Goal: Information Seeking & Learning: Learn about a topic

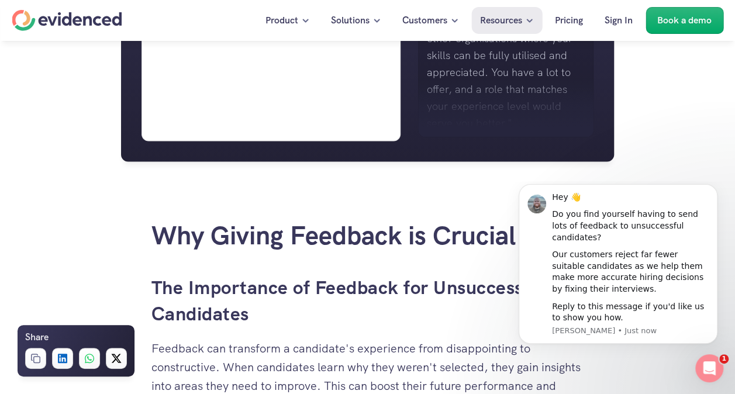
scroll to position [1169, 0]
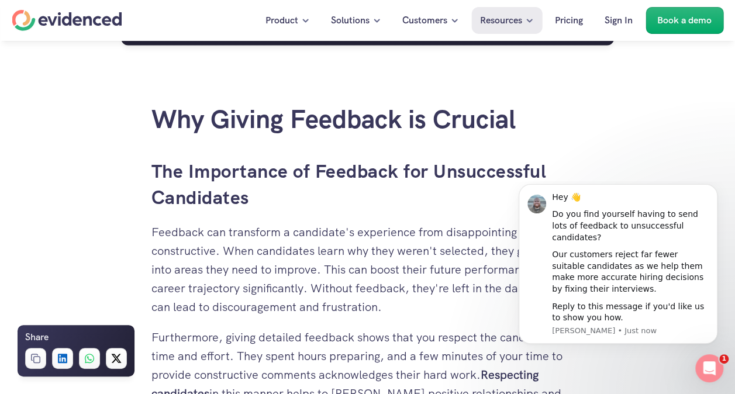
click at [420, 196] on h3 "The Importance of Feedback for Unsuccessful Candidates" at bounding box center [367, 184] width 433 height 53
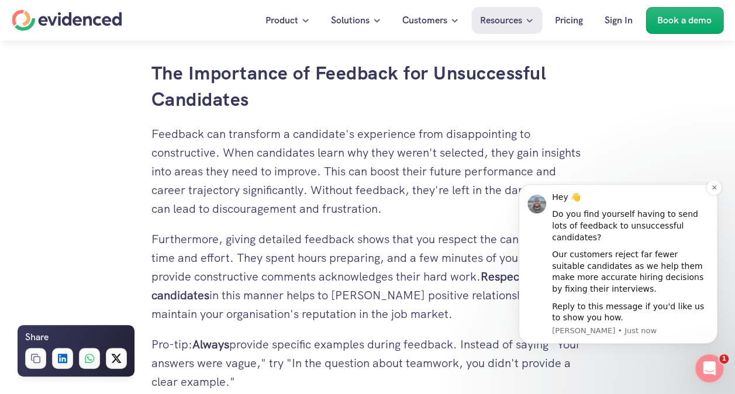
scroll to position [1286, 0]
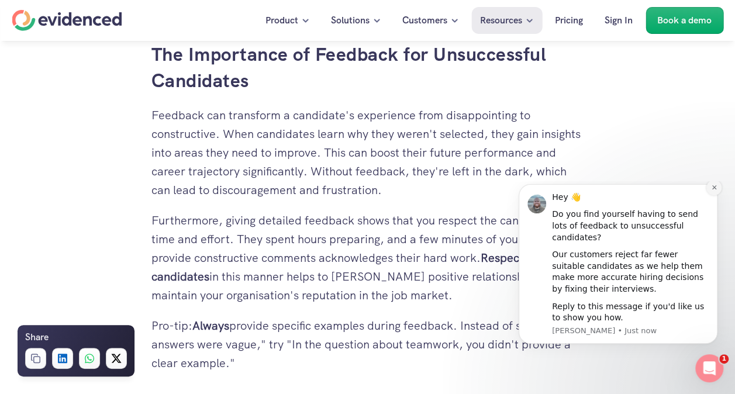
click at [714, 191] on icon "Dismiss notification" at bounding box center [714, 187] width 6 height 6
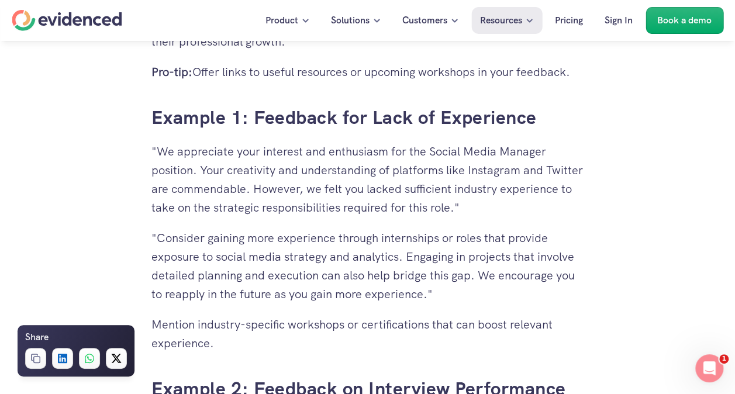
scroll to position [2514, 0]
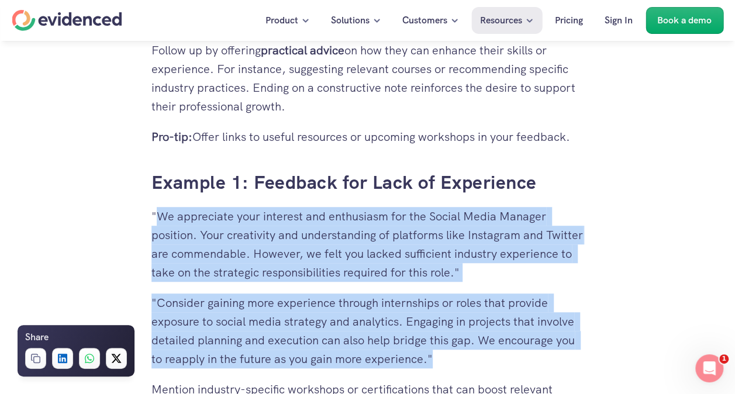
drag, startPoint x: 158, startPoint y: 216, endPoint x: 463, endPoint y: 354, distance: 335.0
copy div "We appreciate your interest and enthusiasm for the Social Media Manager positio…"
click at [371, 263] on p ""We appreciate your interest and enthusiasm for the Social Media Manager positi…" at bounding box center [367, 244] width 433 height 75
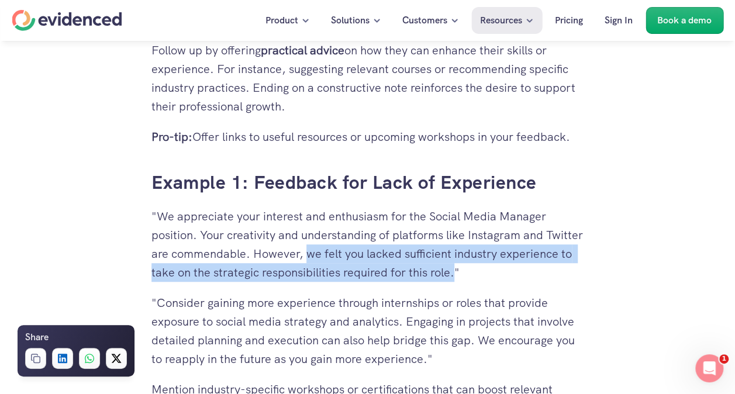
drag, startPoint x: 346, startPoint y: 254, endPoint x: 529, endPoint y: 276, distance: 184.3
click at [529, 276] on p ""We appreciate your interest and enthusiasm for the Social Media Manager positi…" at bounding box center [367, 244] width 433 height 75
copy p "we felt you lacked sufficient industry experience to take on the strategic resp…"
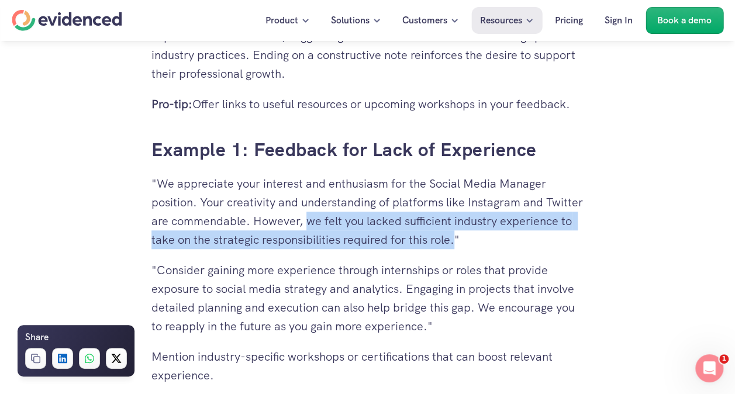
scroll to position [2573, 0]
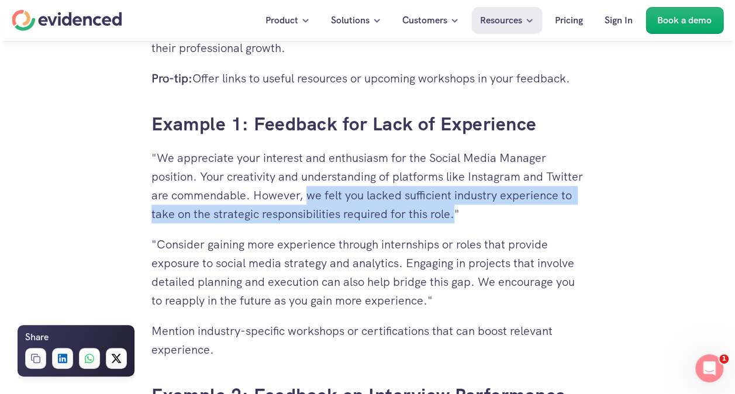
drag, startPoint x: 156, startPoint y: 244, endPoint x: 313, endPoint y: 253, distance: 158.2
click at [313, 253] on p ""Consider gaining more experience through internships or roles that provide exp…" at bounding box center [367, 272] width 433 height 75
